Goal: Information Seeking & Learning: Understand process/instructions

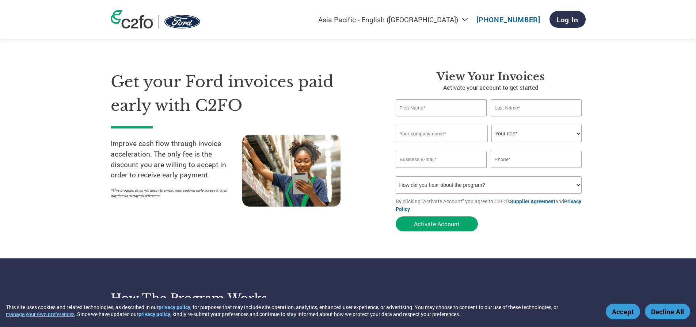
select select "en-AU"
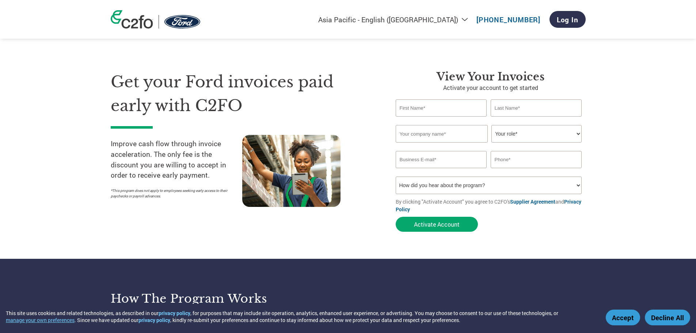
click at [148, 22] on img at bounding box center [132, 19] width 42 height 18
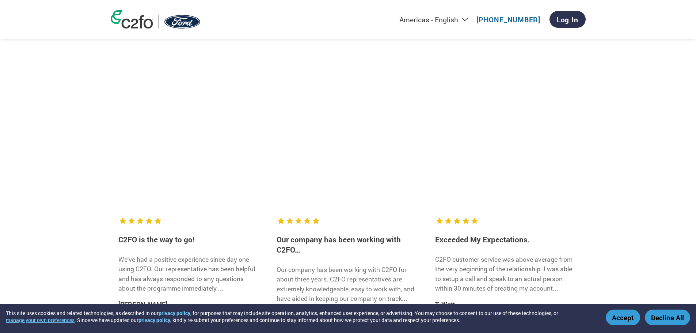
scroll to position [694, 0]
click at [462, 19] on select "Americas - English Américas - Español [GEOGRAPHIC_DATA] - Português [GEOGRAPHIC…" at bounding box center [387, 19] width 169 height 9
select select "en-AU"
click at [353, 15] on select "Americas - English Américas - Español [GEOGRAPHIC_DATA] - Português [GEOGRAPHIC…" at bounding box center [387, 19] width 169 height 9
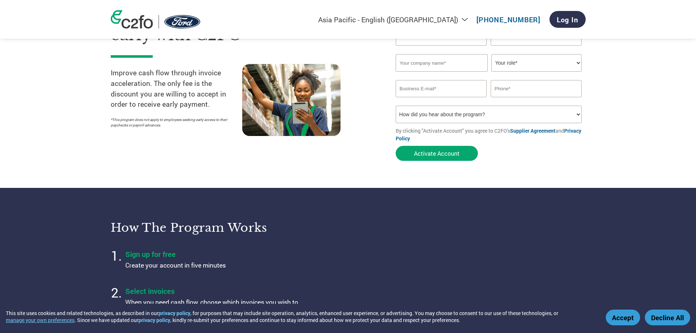
scroll to position [73, 0]
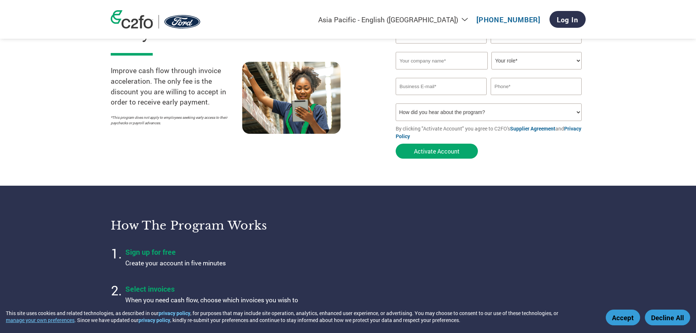
click at [542, 128] on link "Supplier Agreement" at bounding box center [532, 128] width 45 height 7
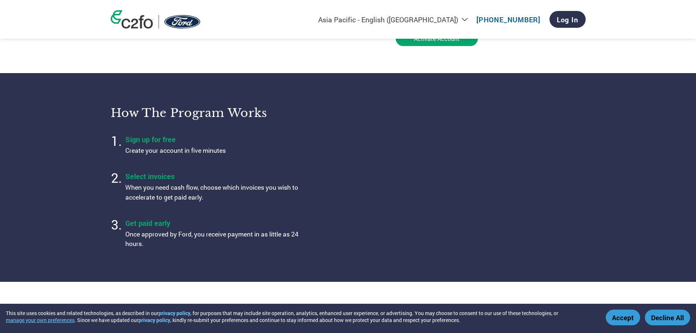
scroll to position [183, 0]
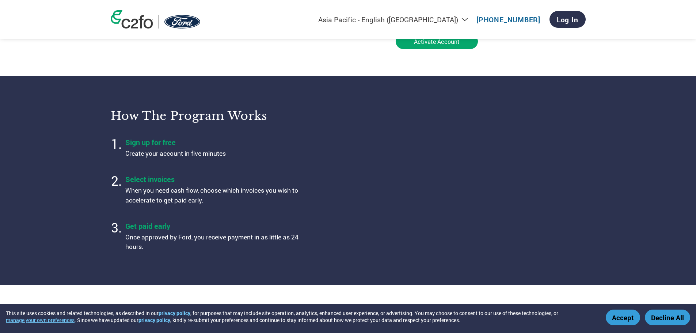
click at [162, 238] on p "Once approved by Ford, you receive payment in as little as 24 hours." at bounding box center [216, 241] width 183 height 19
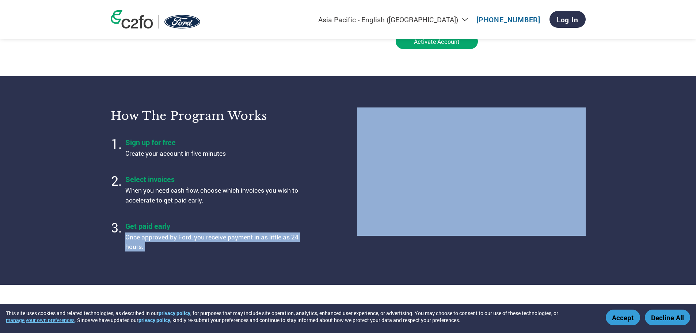
click at [162, 238] on p "Once approved by Ford, you receive payment in as little as 24 hours." at bounding box center [216, 241] width 183 height 19
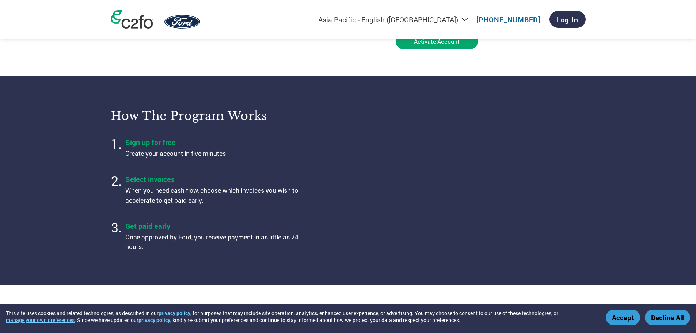
click at [174, 198] on p "When you need cash flow, choose which invoices you wish to accelerate to get pa…" at bounding box center [216, 194] width 183 height 19
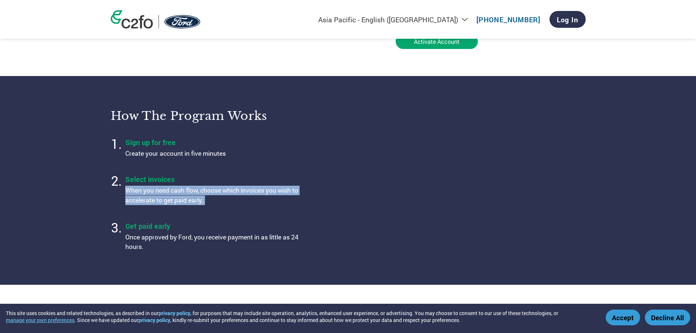
click at [174, 198] on p "When you need cash flow, choose which invoices you wish to accelerate to get pa…" at bounding box center [216, 194] width 183 height 19
click at [176, 203] on p "When you need cash flow, choose which invoices you wish to accelerate to get pa…" at bounding box center [216, 194] width 183 height 19
